Goal: Check status: Check status

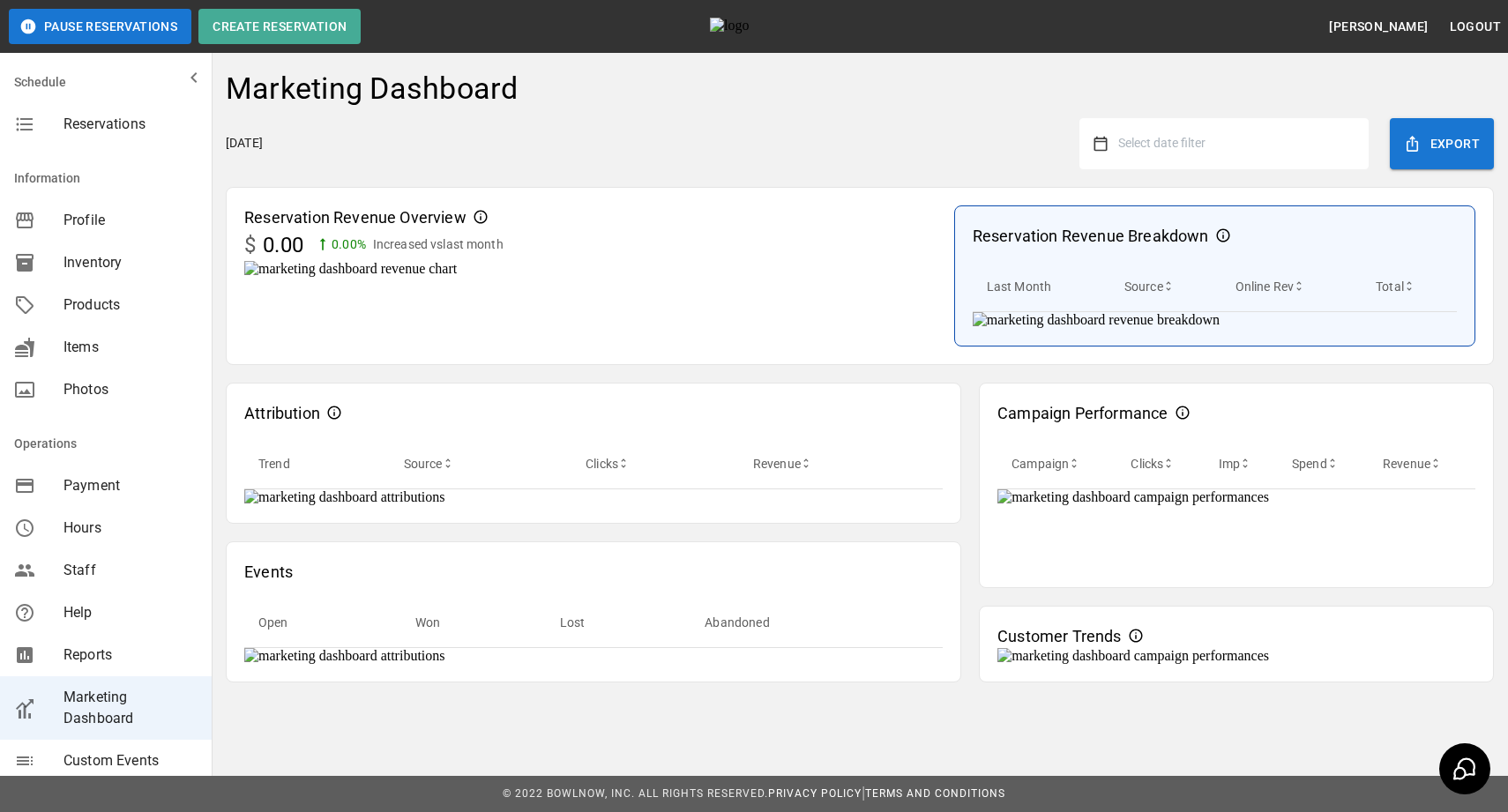
scroll to position [944, 0]
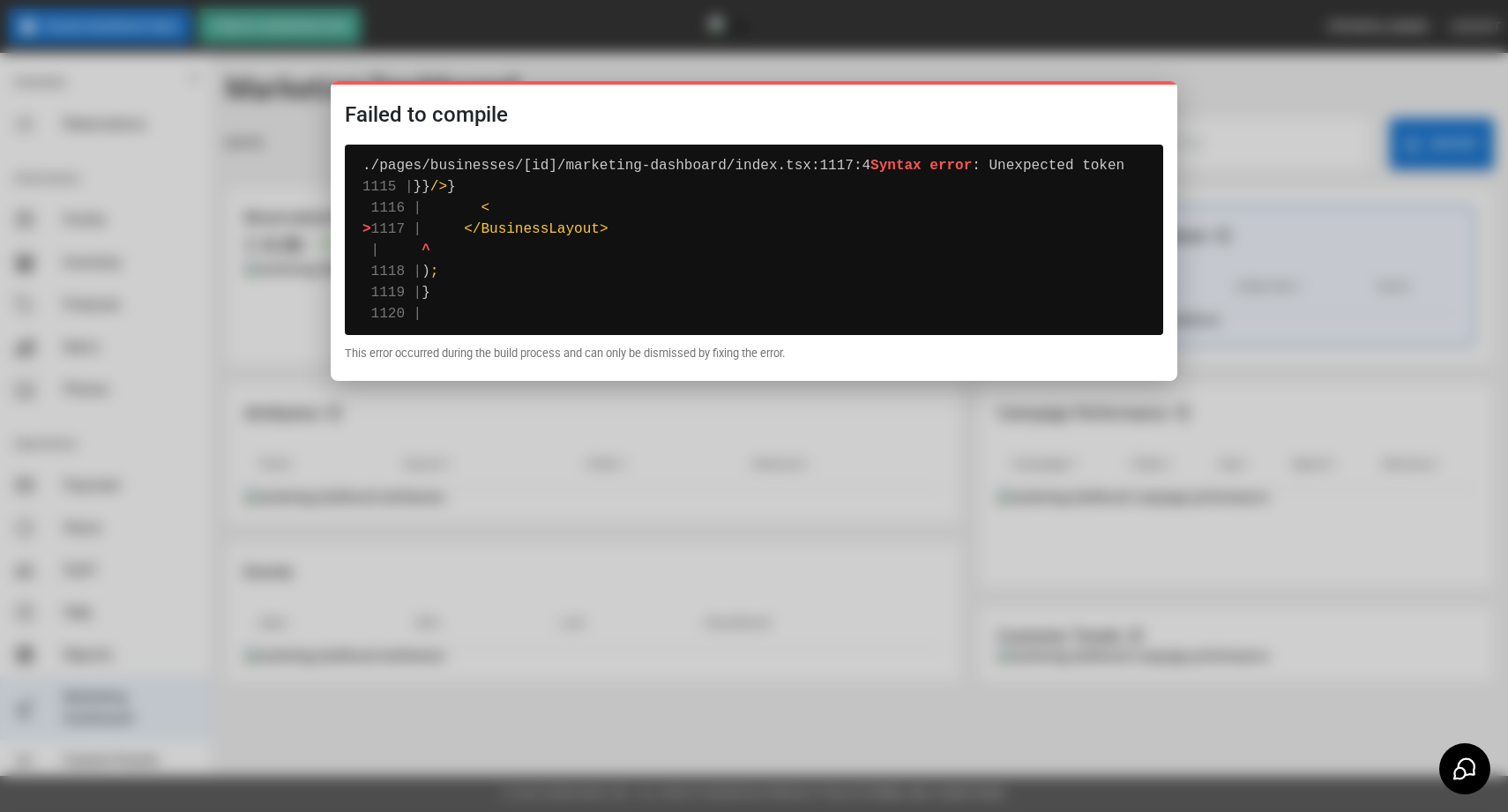
click at [792, 524] on div at bounding box center [754, 406] width 1508 height 812
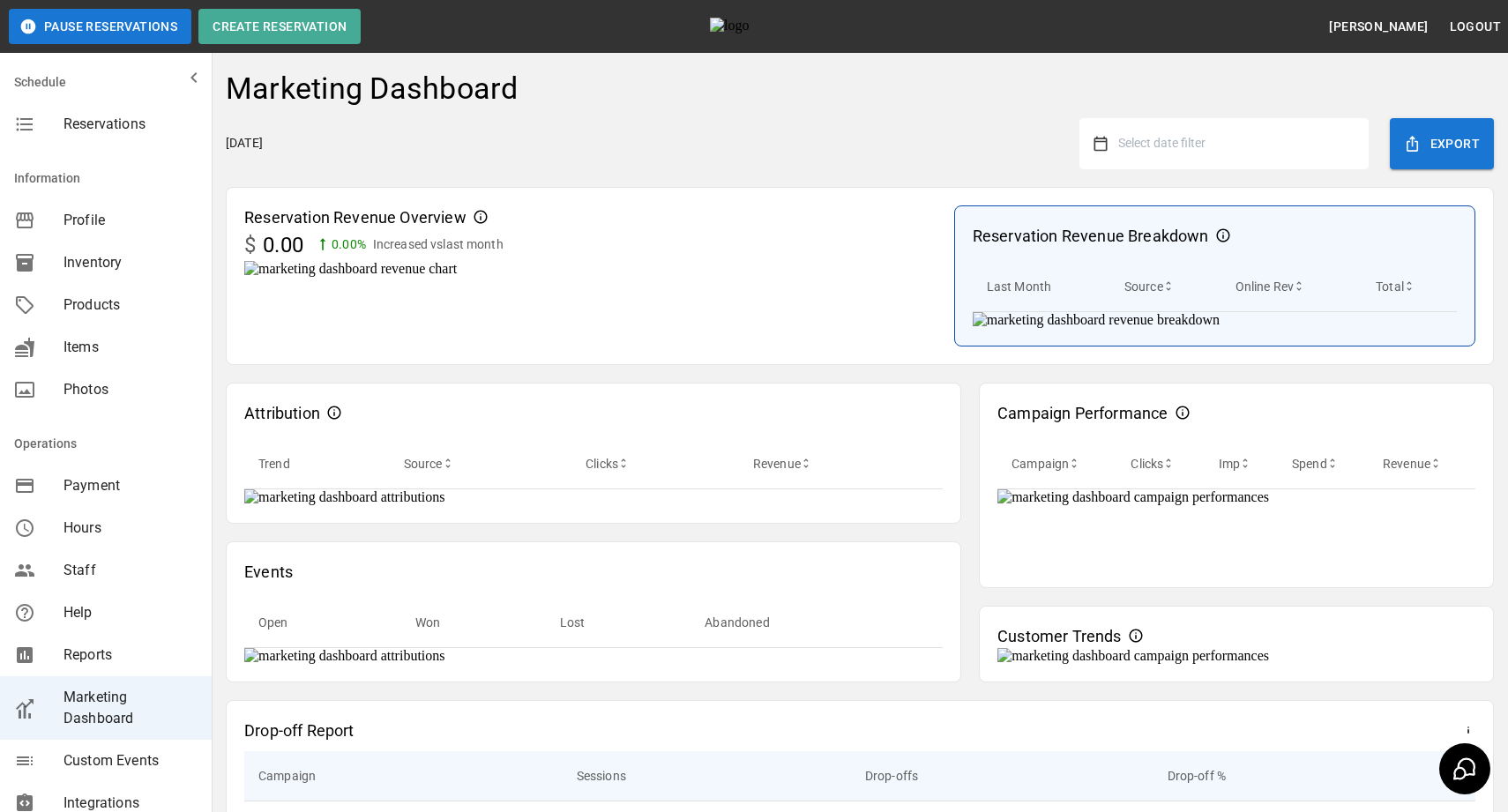
click at [1311, 142] on button "Select date filter" at bounding box center [1232, 144] width 247 height 32
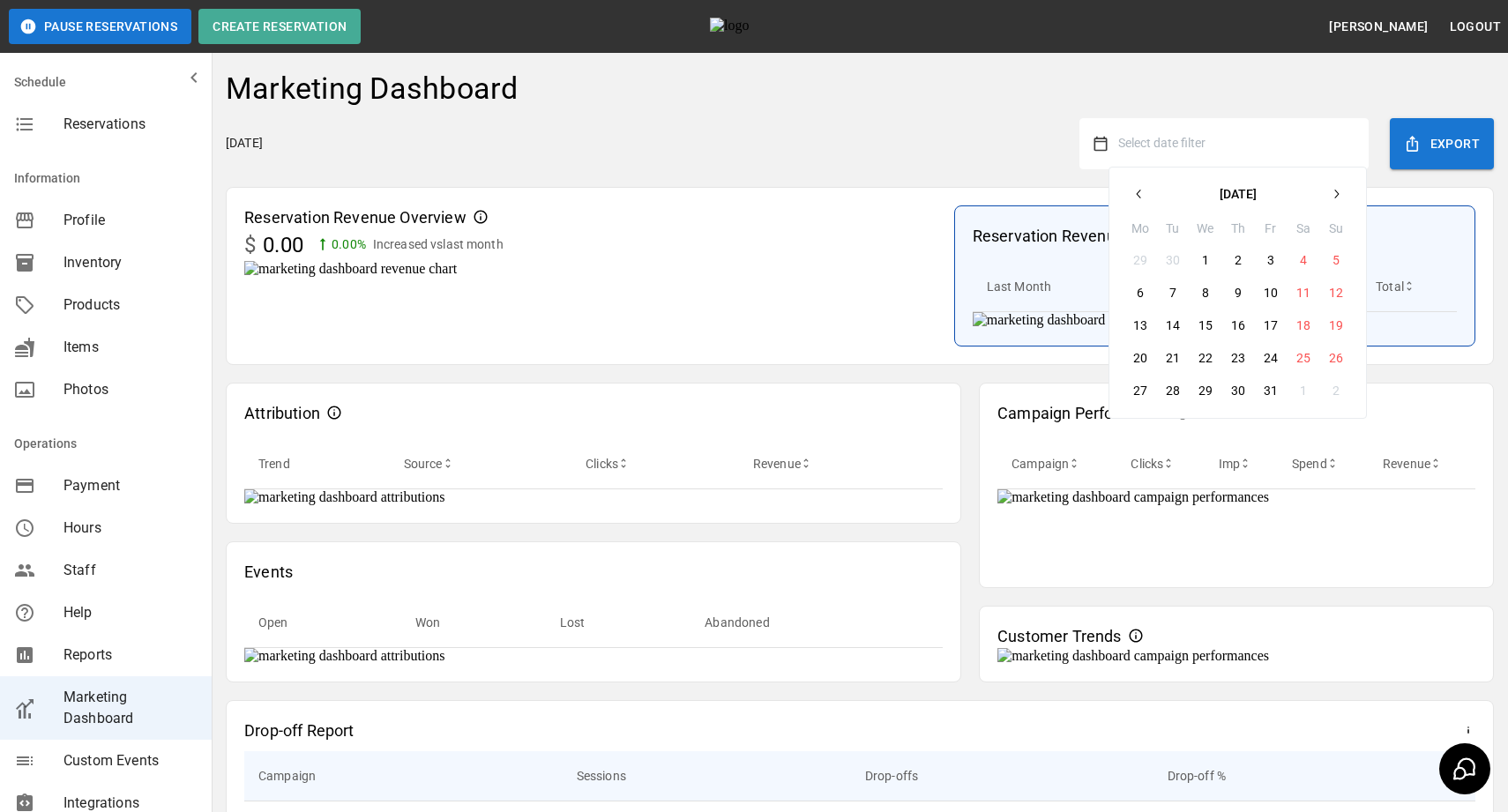
click at [1144, 188] on icon "button" at bounding box center [1139, 193] width 14 height 14
click at [1138, 249] on button "1" at bounding box center [1140, 260] width 32 height 32
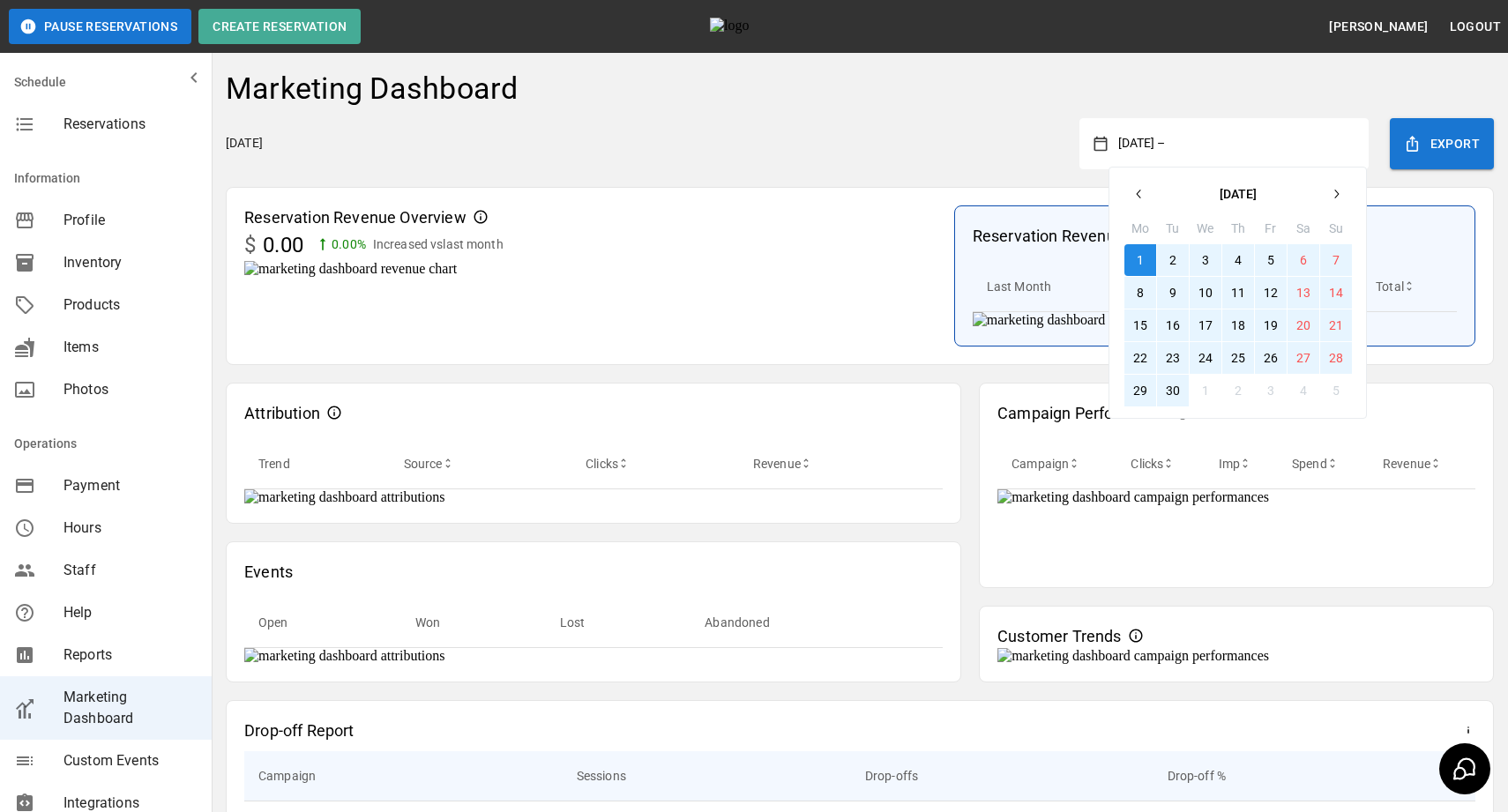
click at [1168, 385] on button "30" at bounding box center [1173, 391] width 32 height 32
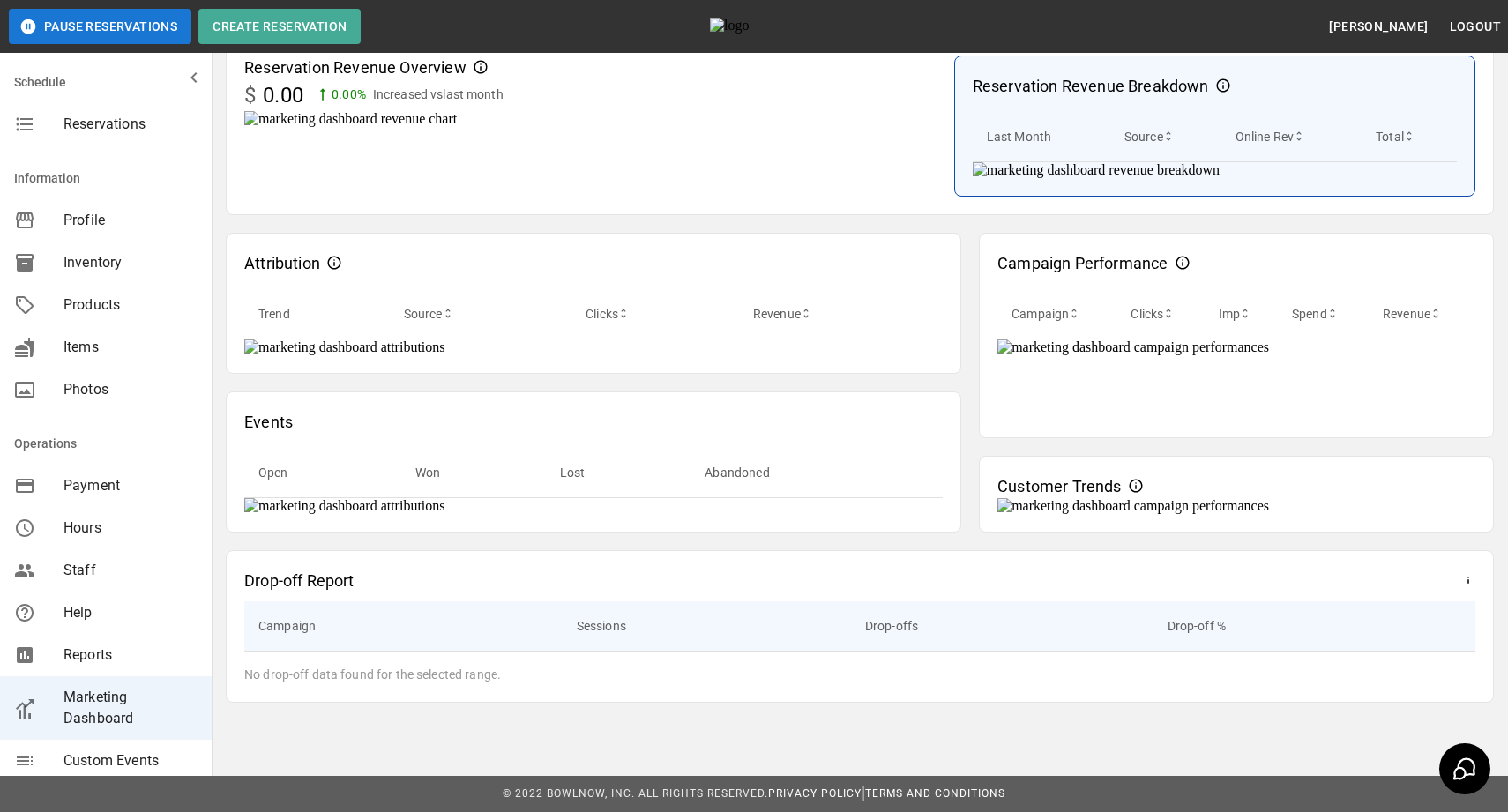
scroll to position [1122, 0]
